Goal: Task Accomplishment & Management: Use online tool/utility

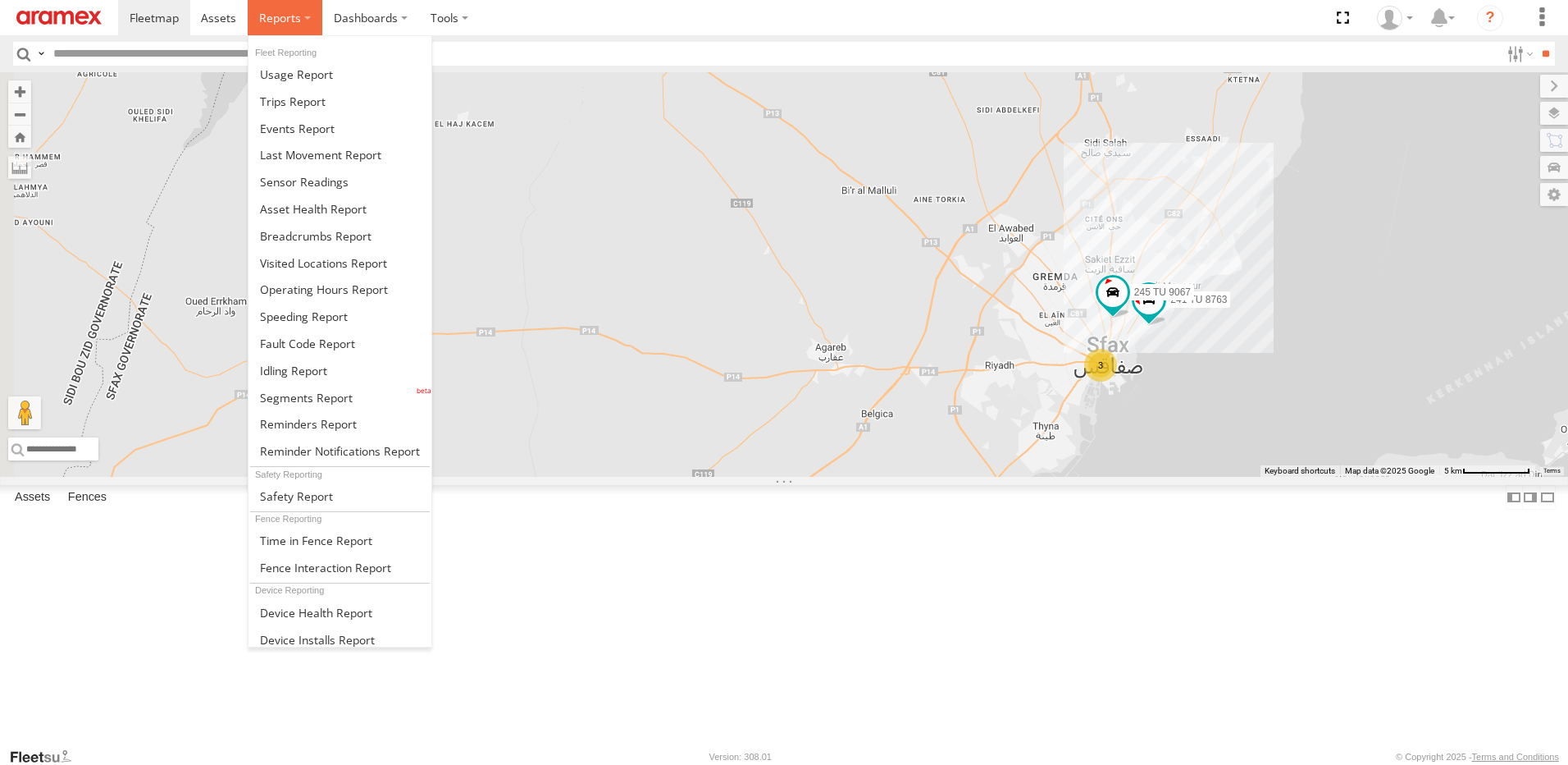
click at [282, 18] on span at bounding box center [280, 18] width 42 height 16
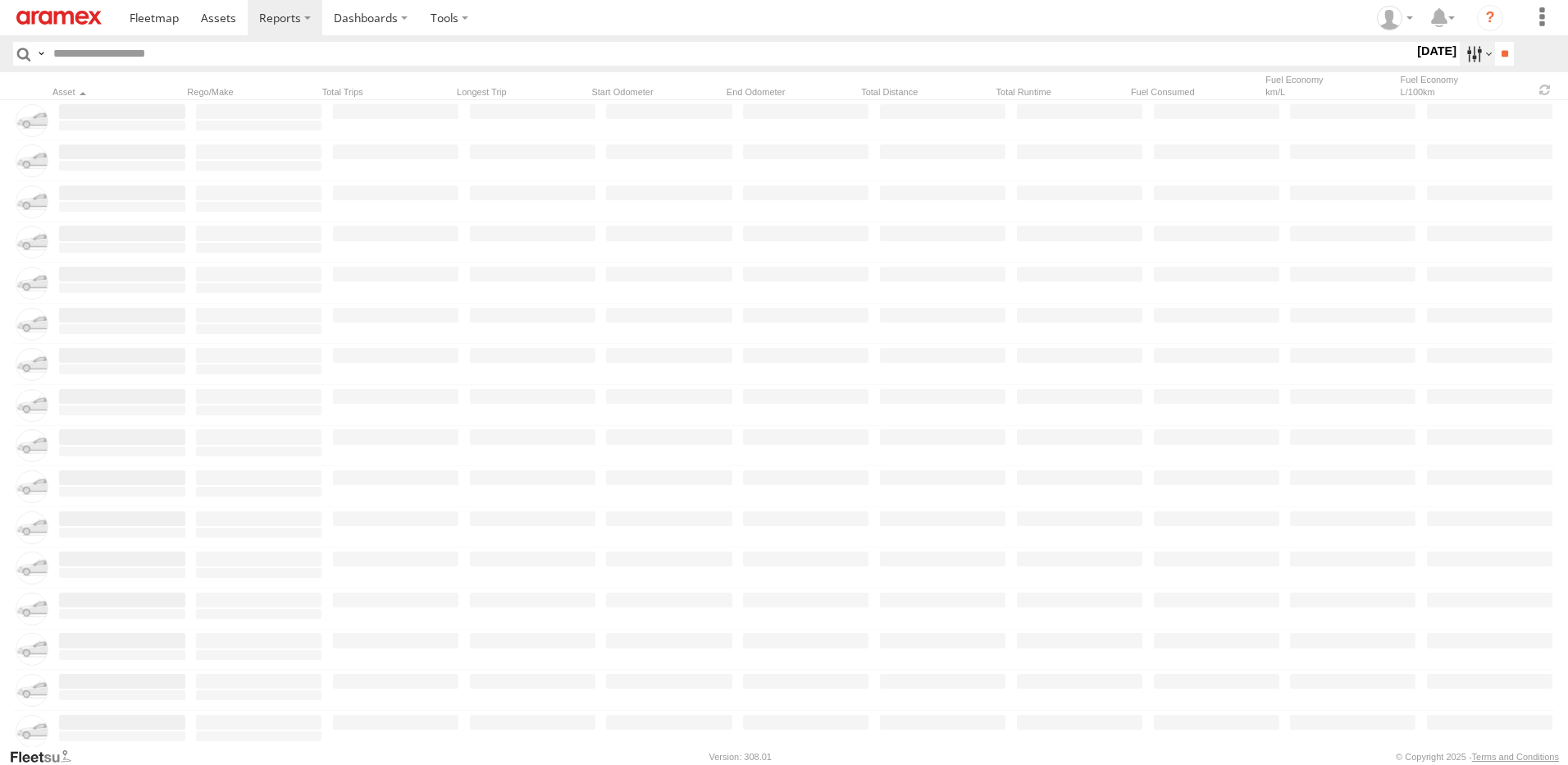
click at [1460, 51] on label at bounding box center [1477, 54] width 35 height 24
click at [0, 0] on label at bounding box center [0, 0] width 0 height 0
click at [0, 0] on span "This Month" at bounding box center [0, 0] width 0 height 0
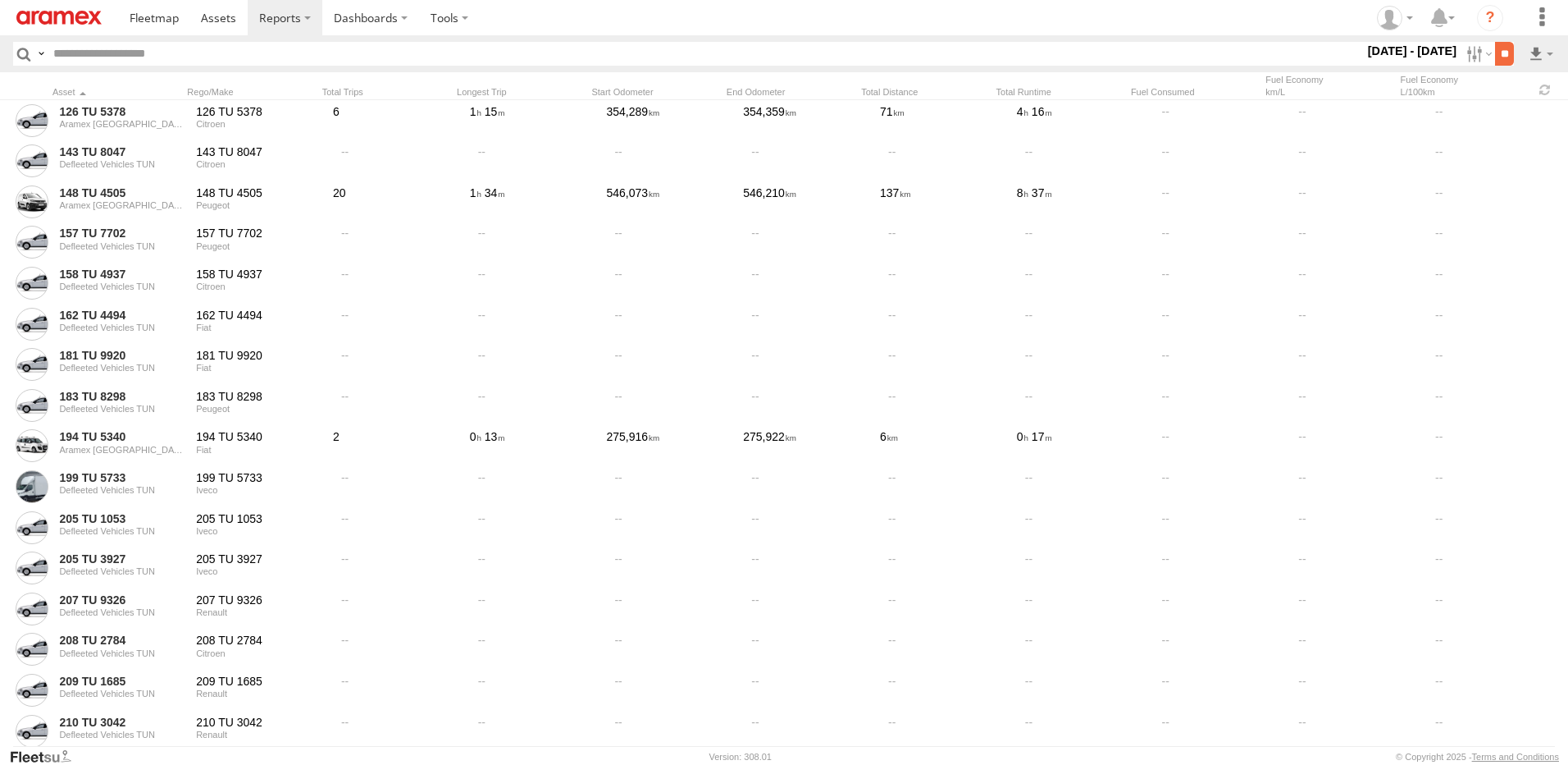
click at [1501, 61] on input "**" at bounding box center [1504, 54] width 18 height 24
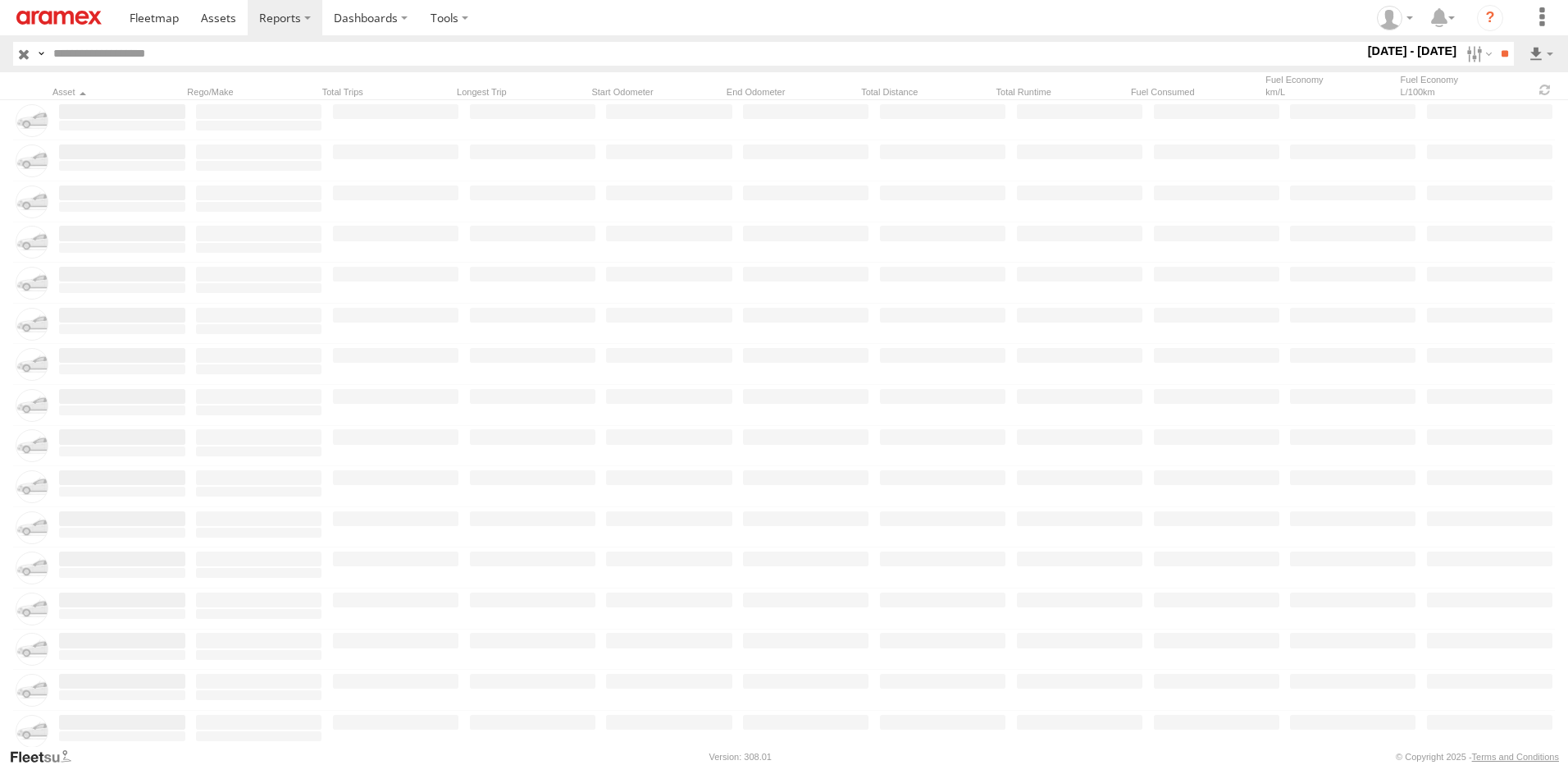
click at [0, 0] on label at bounding box center [0, 0] width 0 height 0
click at [1465, 49] on label at bounding box center [1477, 54] width 35 height 24
click at [0, 0] on span "Sfax Office" at bounding box center [0, 0] width 0 height 0
click at [1505, 46] on input "**" at bounding box center [1504, 54] width 18 height 24
click at [0, 0] on div "×" at bounding box center [0, 0] width 0 height 0
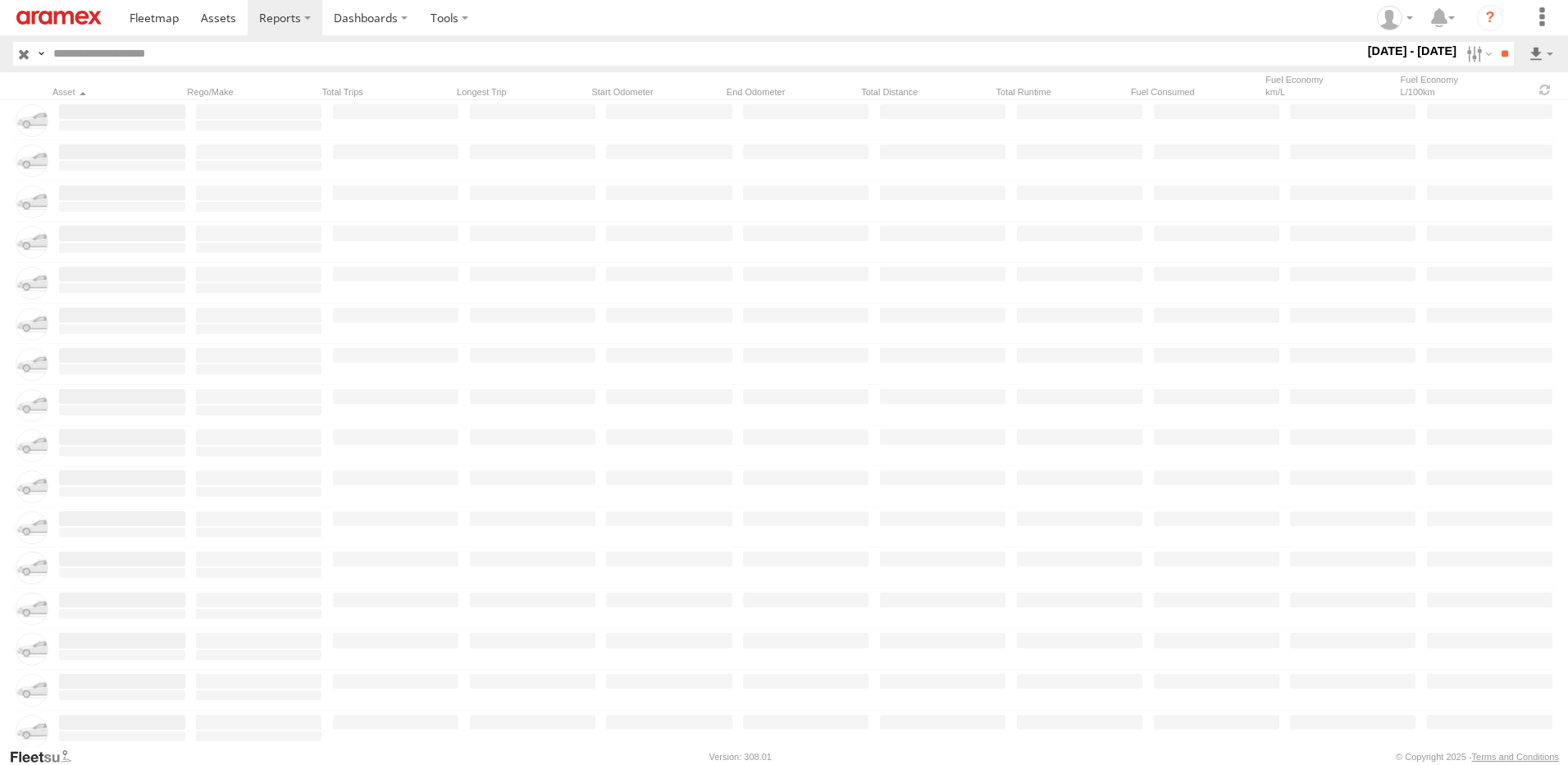
click at [0, 0] on label "×" at bounding box center [0, 0] width 0 height 0
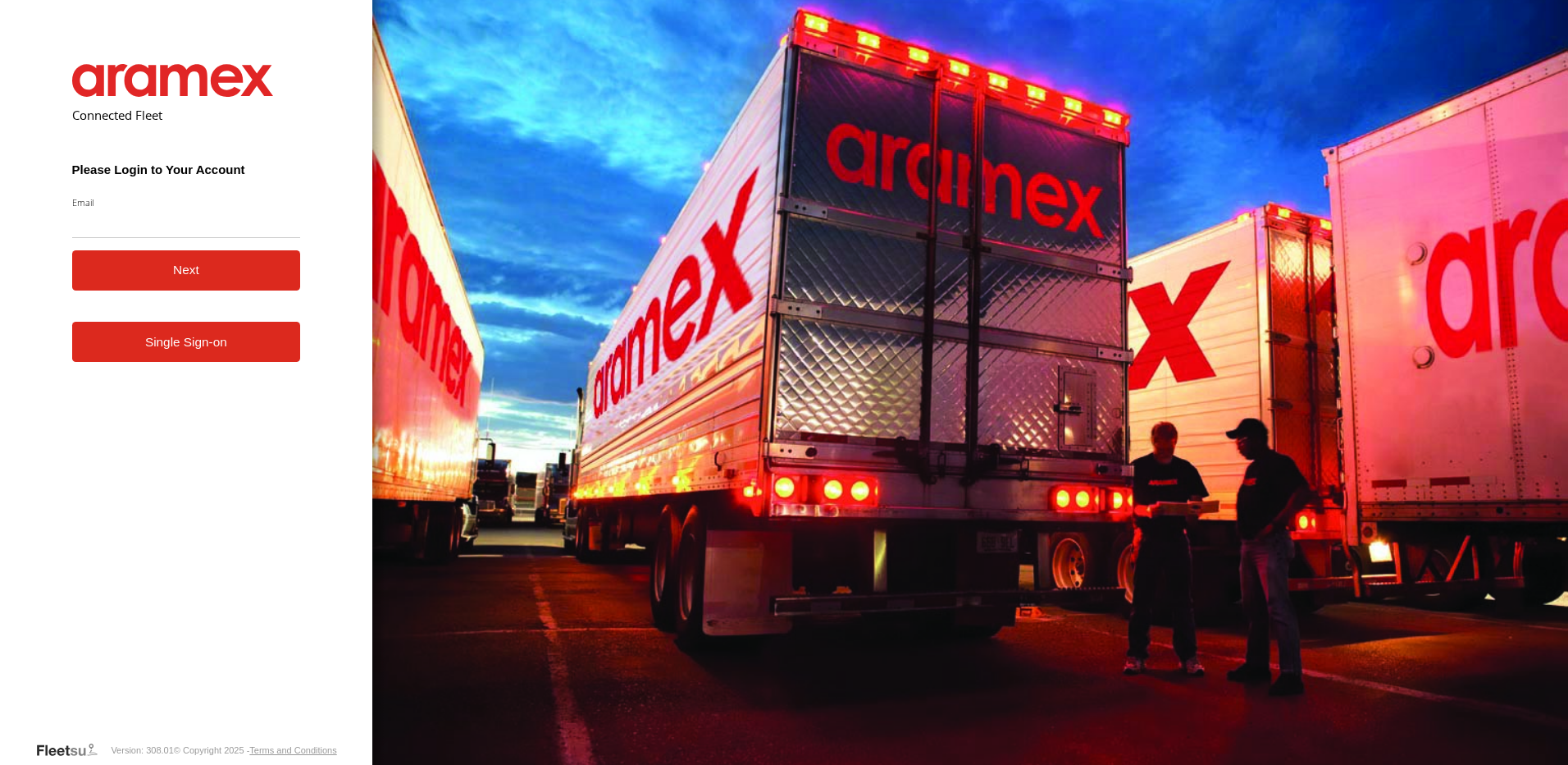
click at [166, 358] on link "Single Sign-on" at bounding box center [187, 342] width 229 height 40
click at [175, 355] on link "Single Sign-on" at bounding box center [187, 342] width 229 height 40
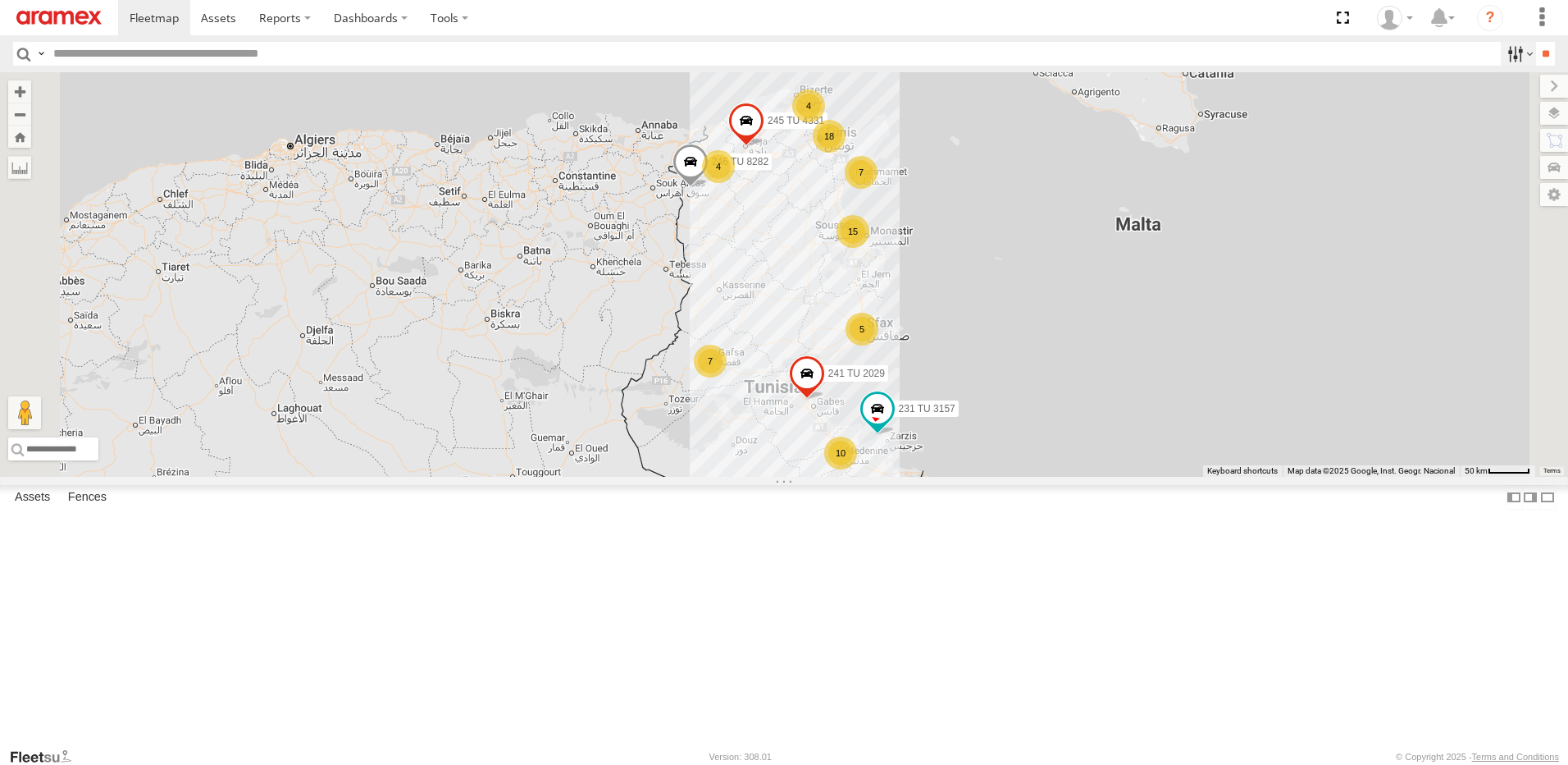
click at [1515, 61] on label at bounding box center [1518, 54] width 35 height 24
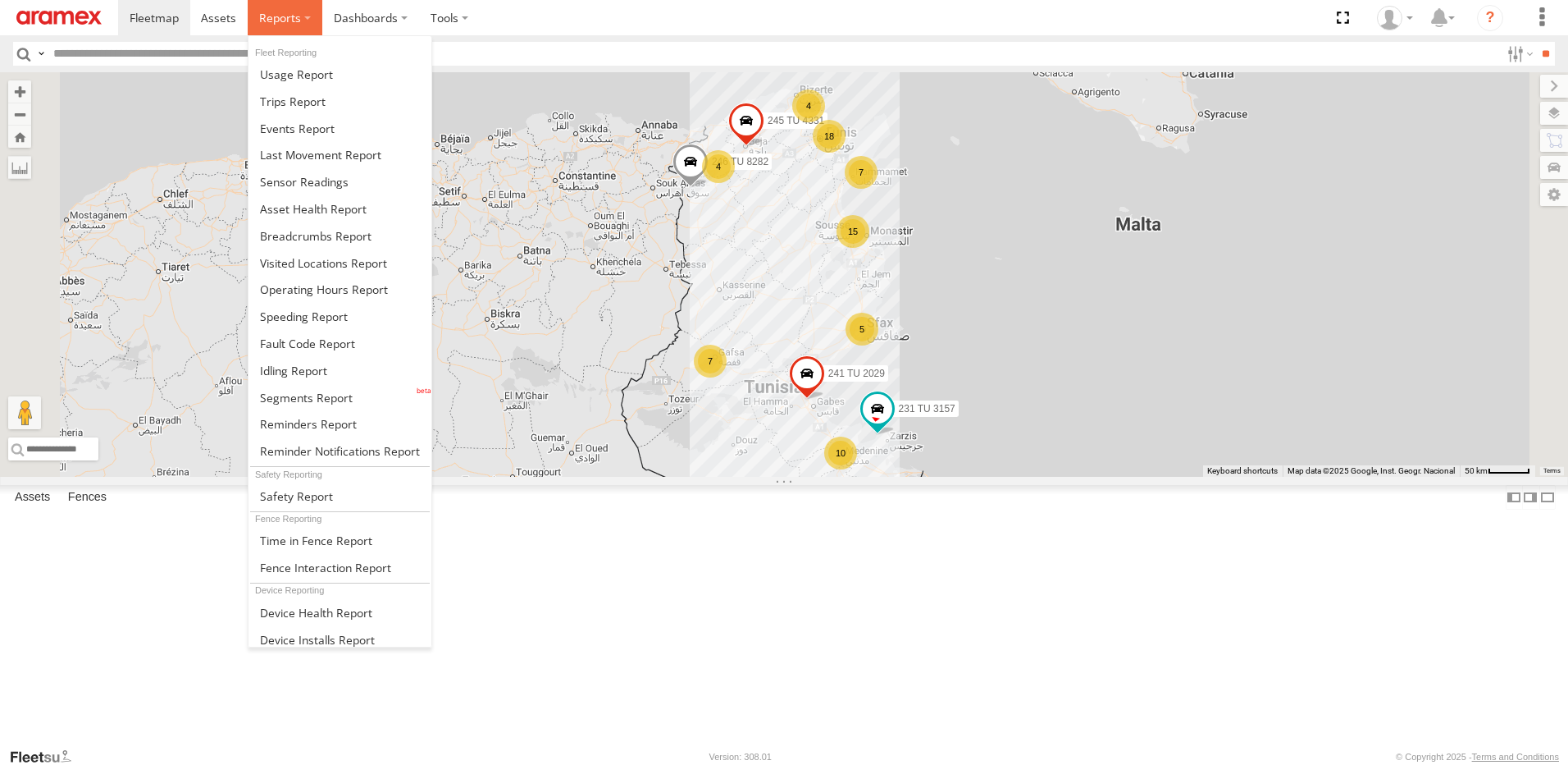
click at [271, 17] on span at bounding box center [280, 18] width 42 height 16
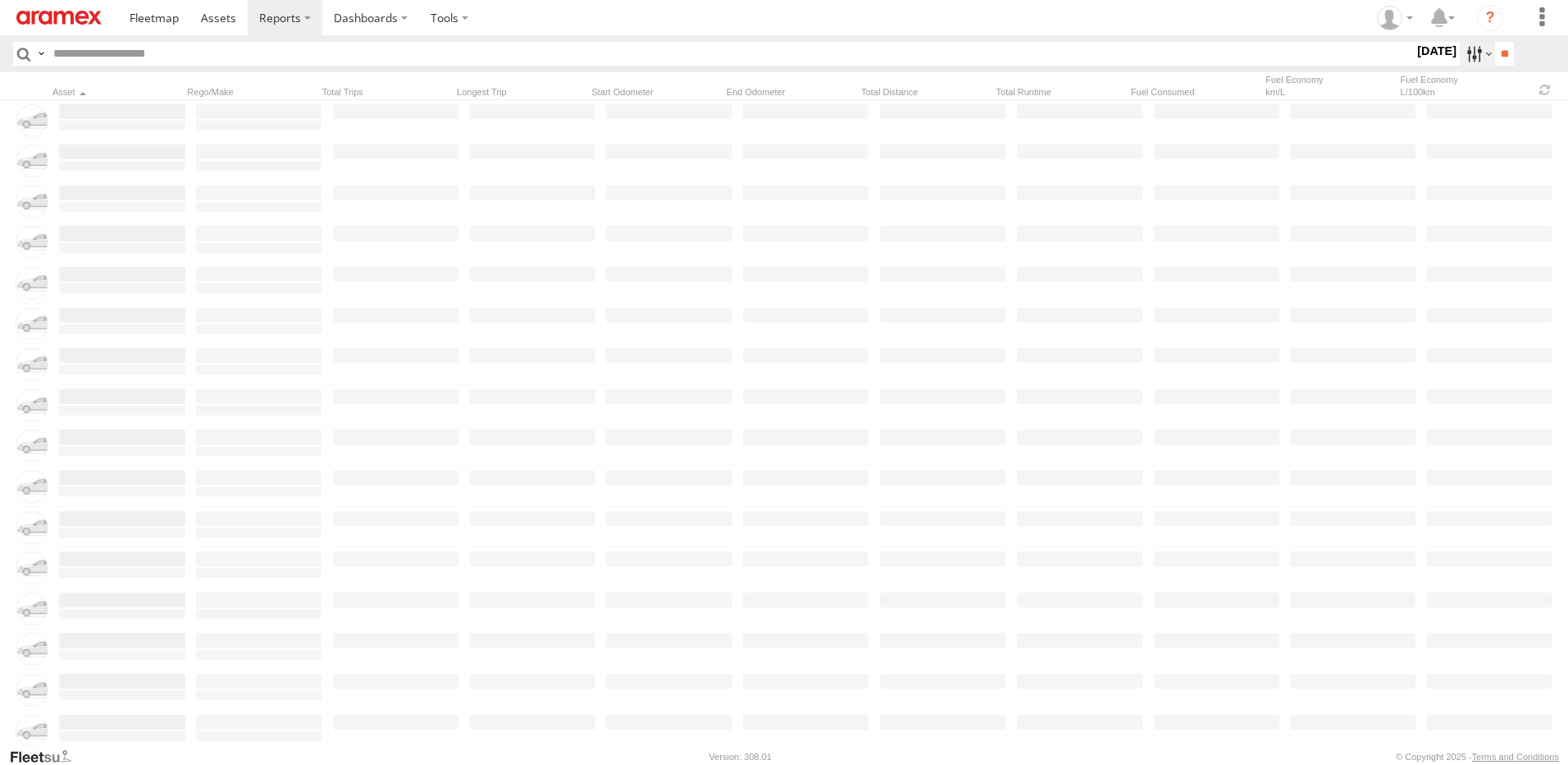
click at [1473, 55] on label at bounding box center [1477, 54] width 35 height 24
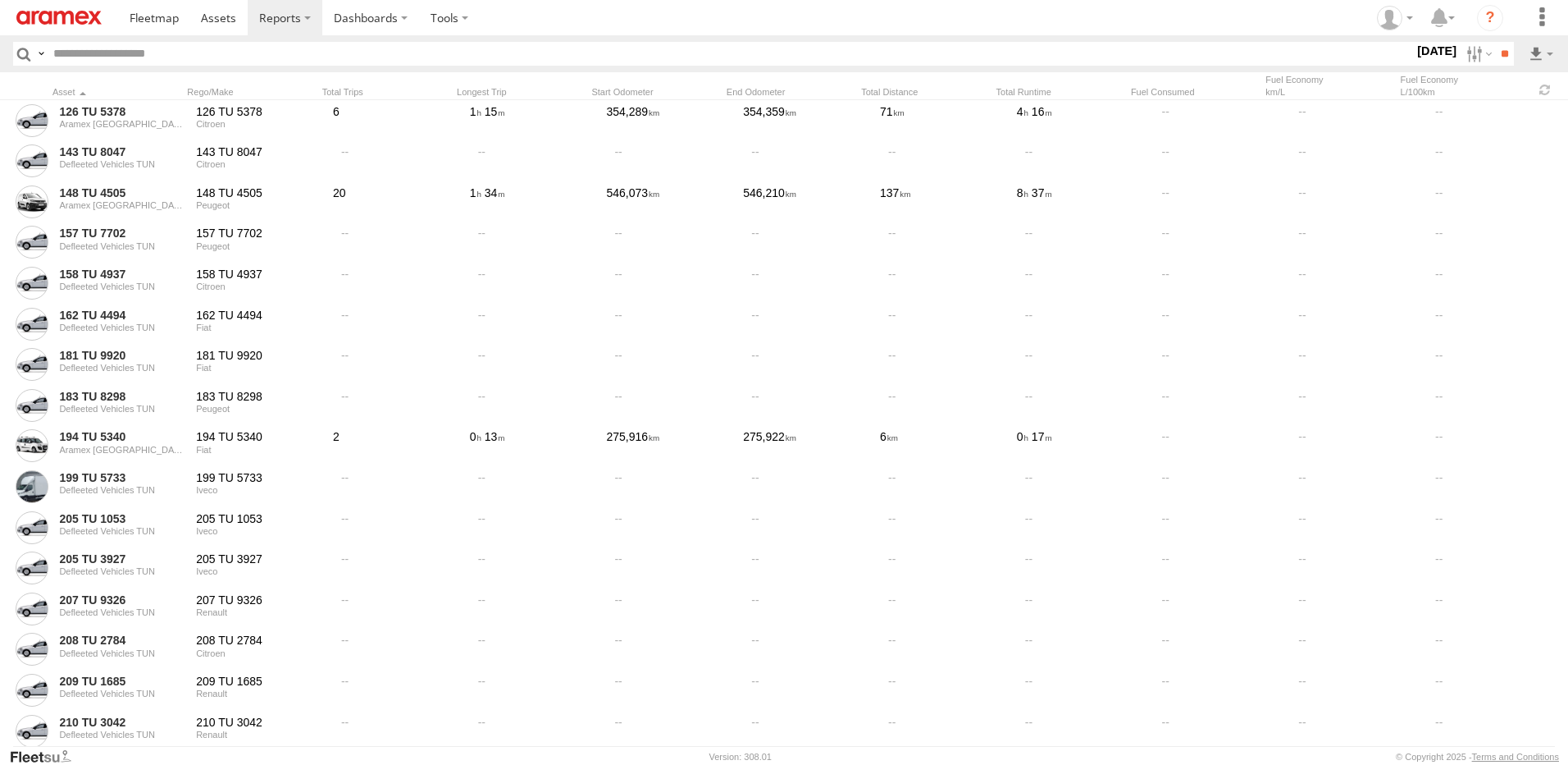
click at [0, 0] on span "This Month" at bounding box center [0, 0] width 0 height 0
click at [1498, 52] on input "**" at bounding box center [1504, 54] width 18 height 24
click at [1463, 50] on label at bounding box center [1477, 54] width 35 height 24
drag, startPoint x: 62, startPoint y: 259, endPoint x: 128, endPoint y: 260, distance: 66.0
click at [0, 0] on span "Sfax Office" at bounding box center [0, 0] width 0 height 0
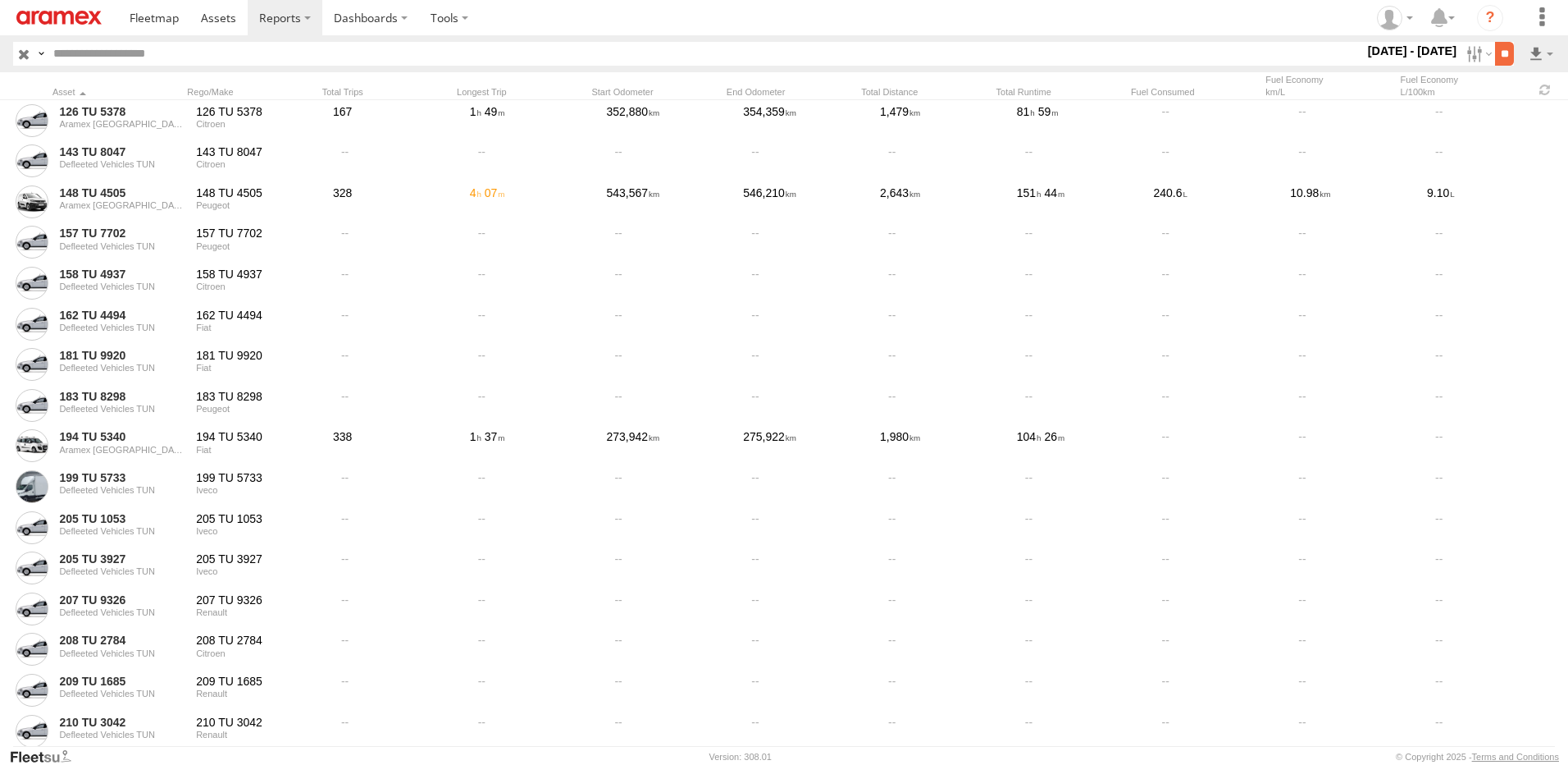
click at [1508, 59] on input "**" at bounding box center [1504, 54] width 18 height 24
